Goal: Find specific page/section: Find specific page/section

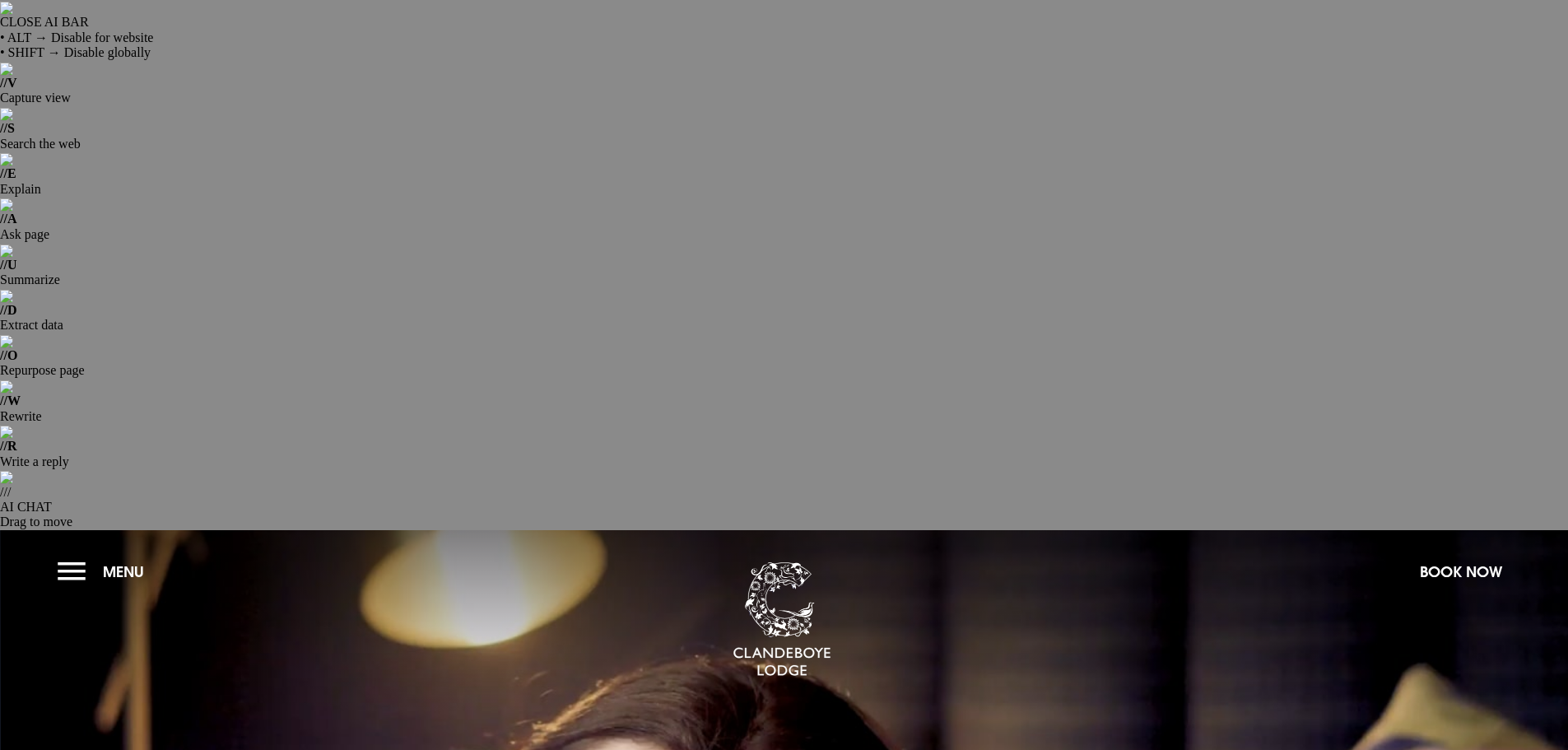
click at [67, 554] on button "Menu" at bounding box center [105, 571] width 95 height 36
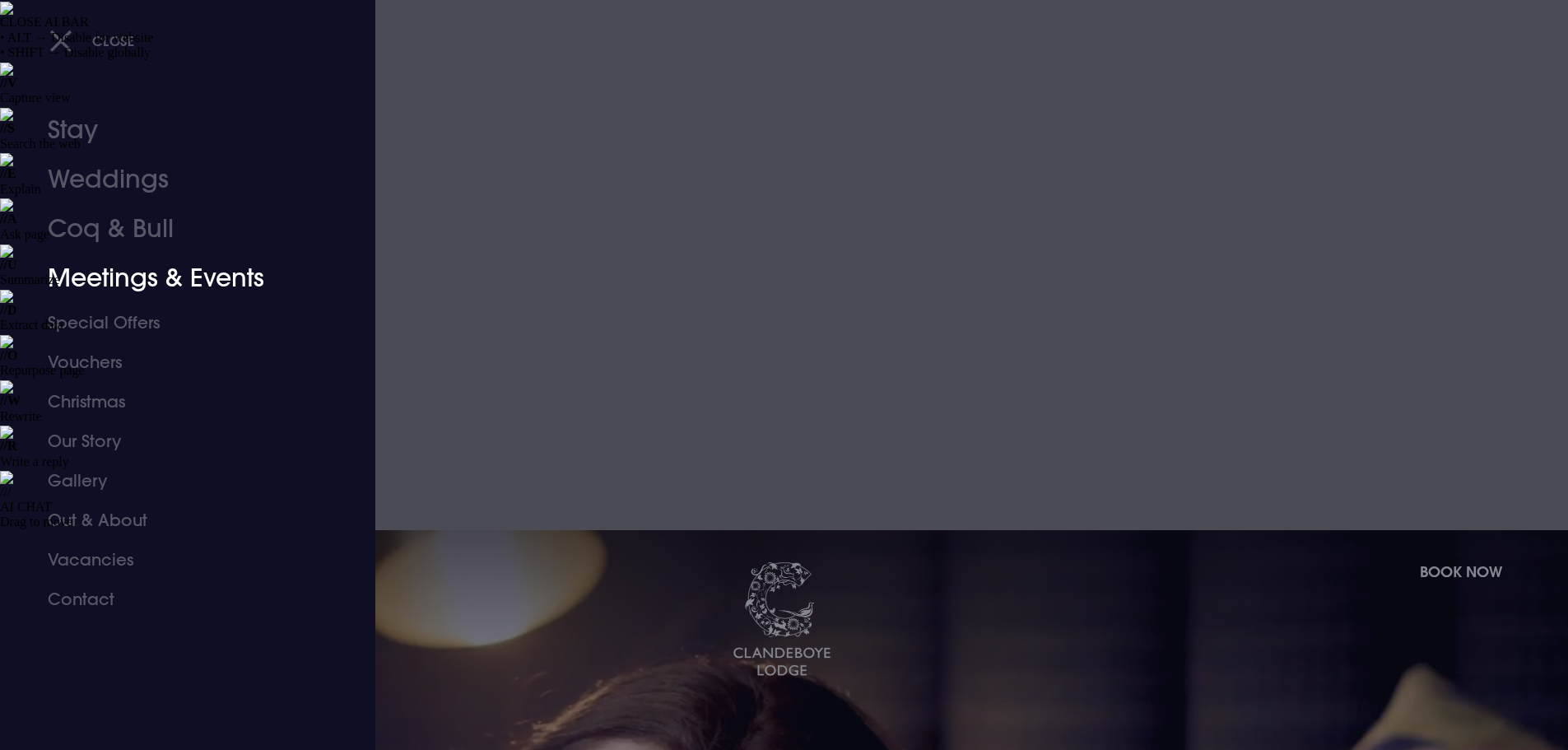
drag, startPoint x: 106, startPoint y: 282, endPoint x: 973, endPoint y: 3, distance: 910.8
click at [108, 281] on link "Meetings & Events" at bounding box center [178, 278] width 260 height 50
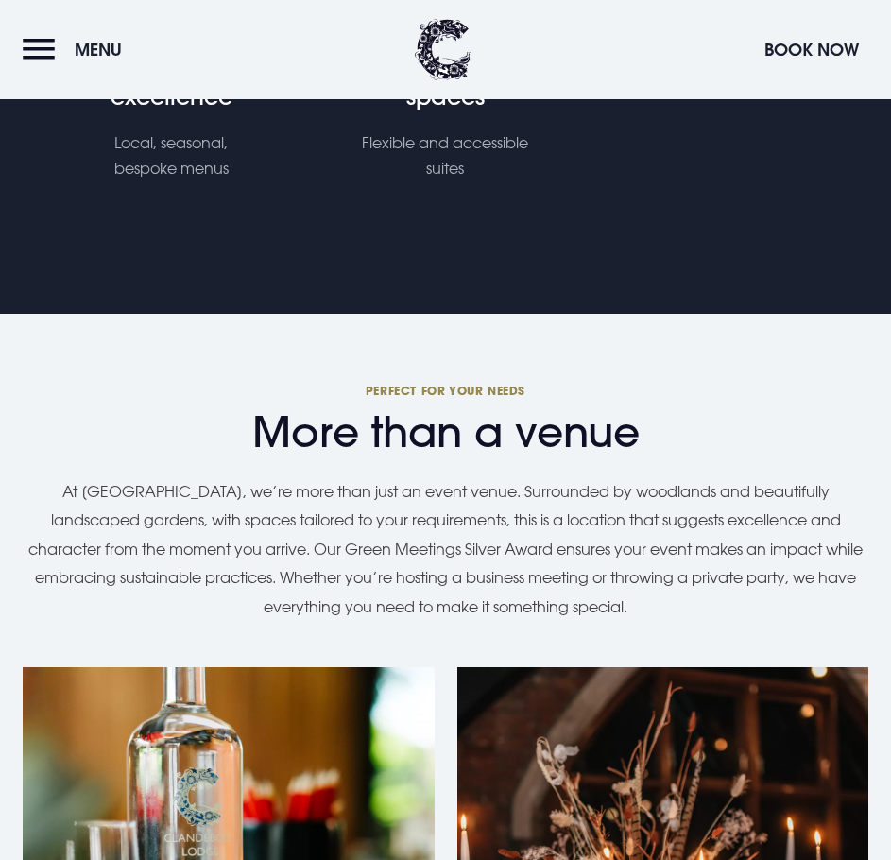
scroll to position [1606, 0]
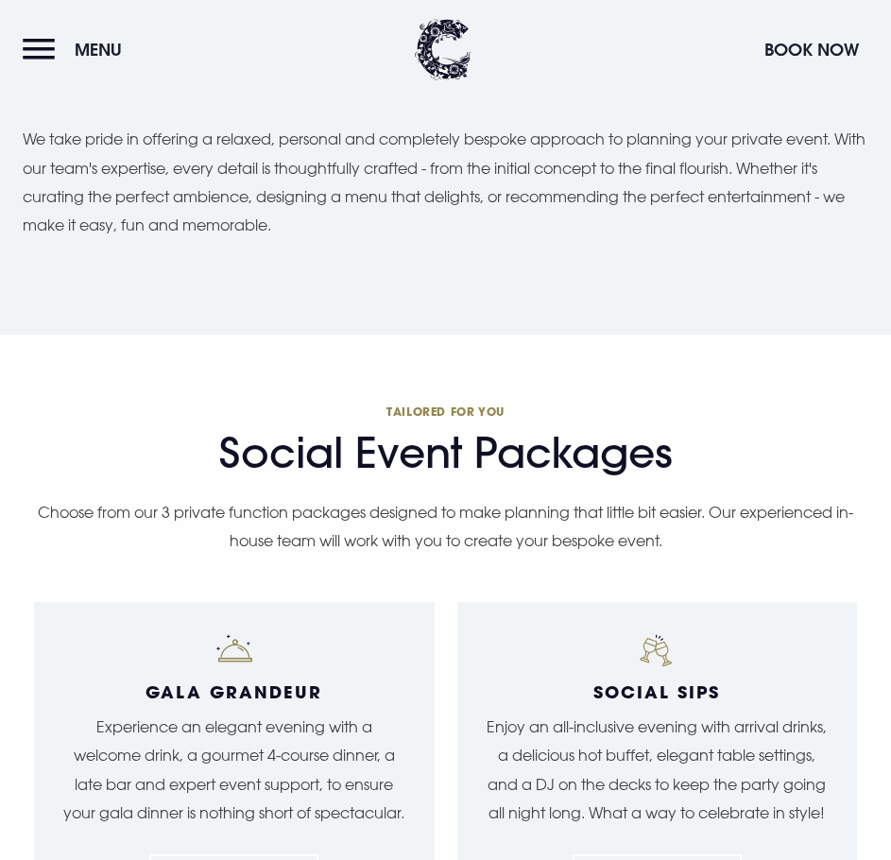
scroll to position [2267, 0]
